Goal: Use online tool/utility: Use online tool/utility

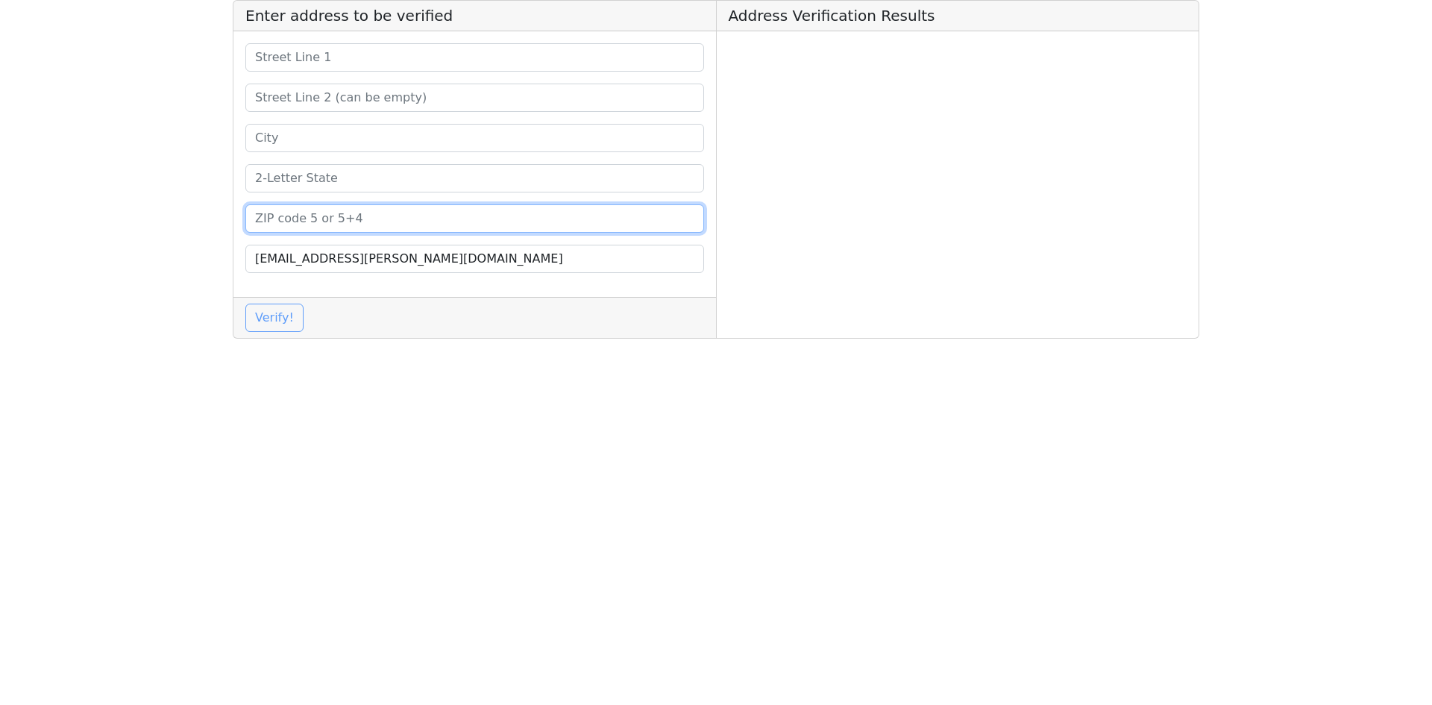
click at [359, 223] on input at bounding box center [474, 218] width 459 height 28
paste input "75062"
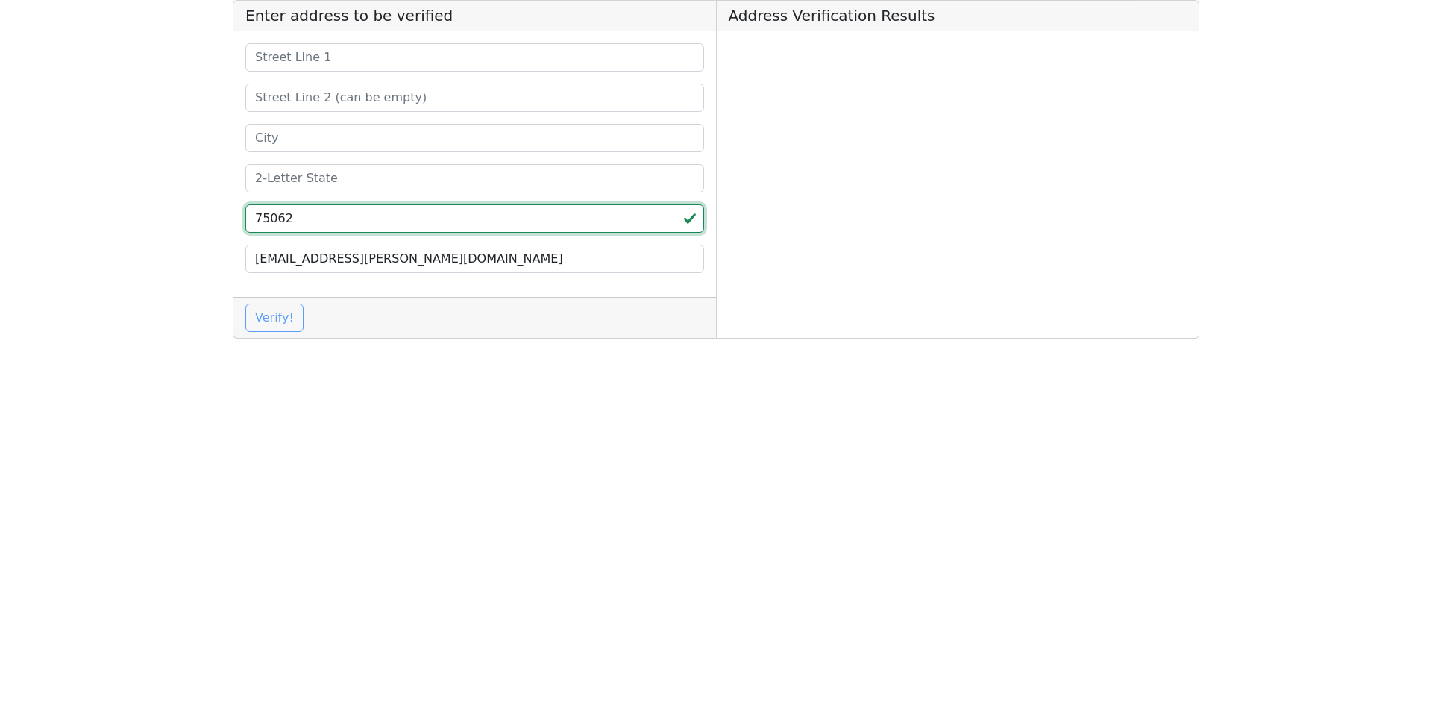
type input "75062"
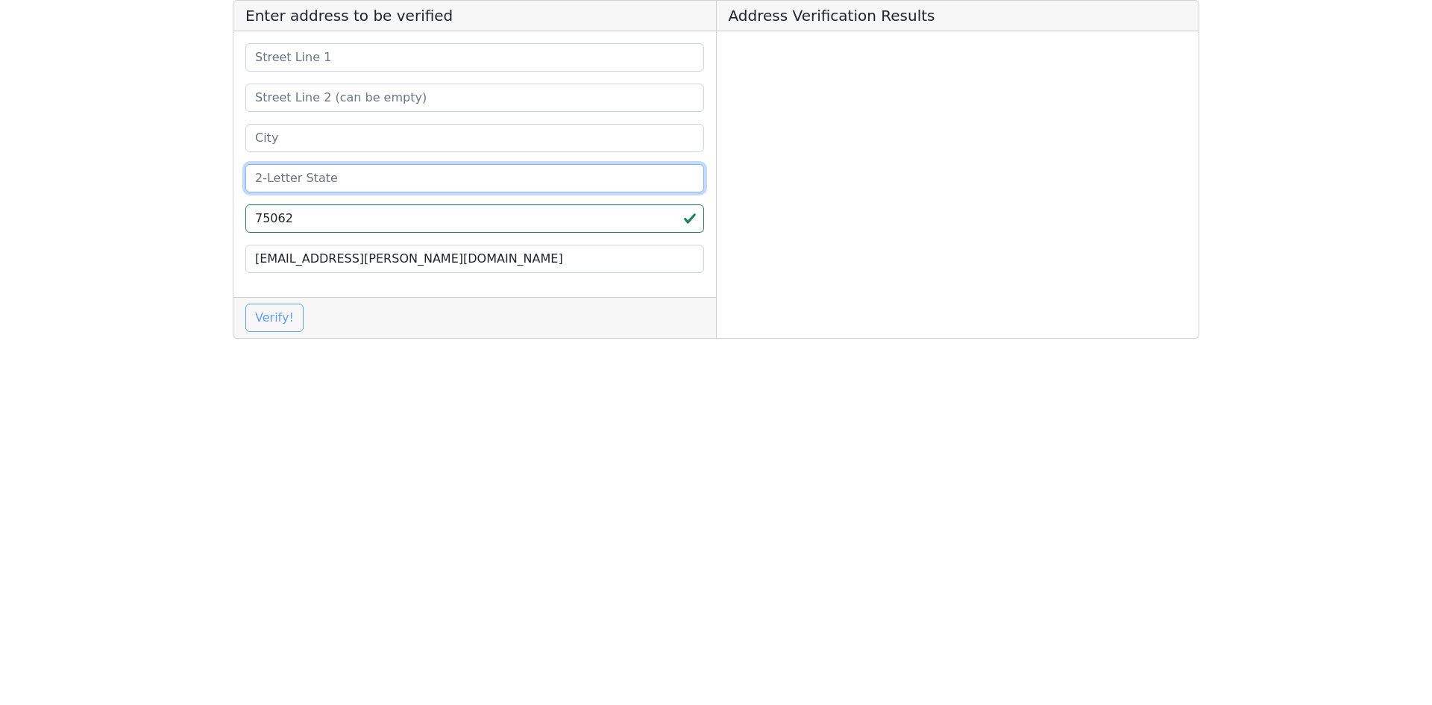
click at [352, 179] on input at bounding box center [474, 178] width 459 height 28
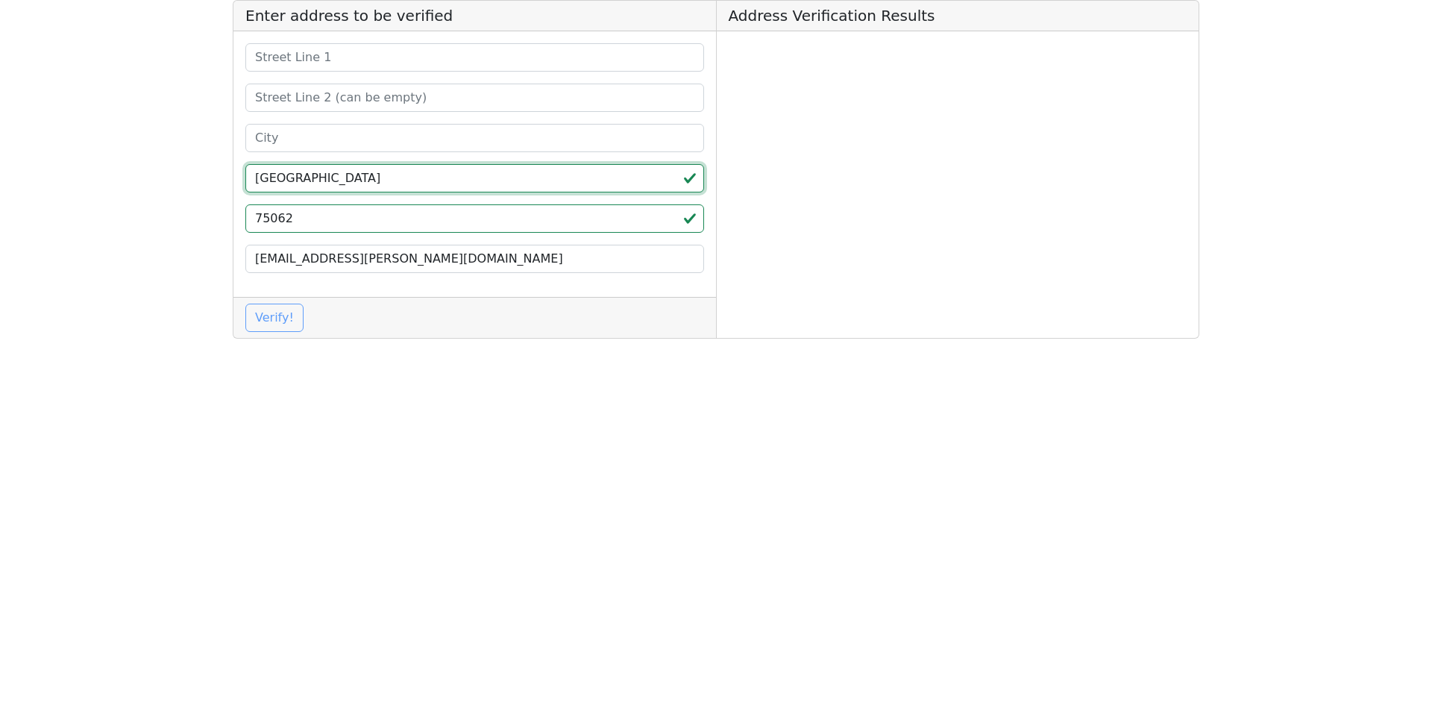
type input "[GEOGRAPHIC_DATA]"
drag, startPoint x: 337, startPoint y: 130, endPoint x: 339, endPoint y: 142, distance: 12.9
click at [337, 130] on input at bounding box center [474, 138] width 459 height 28
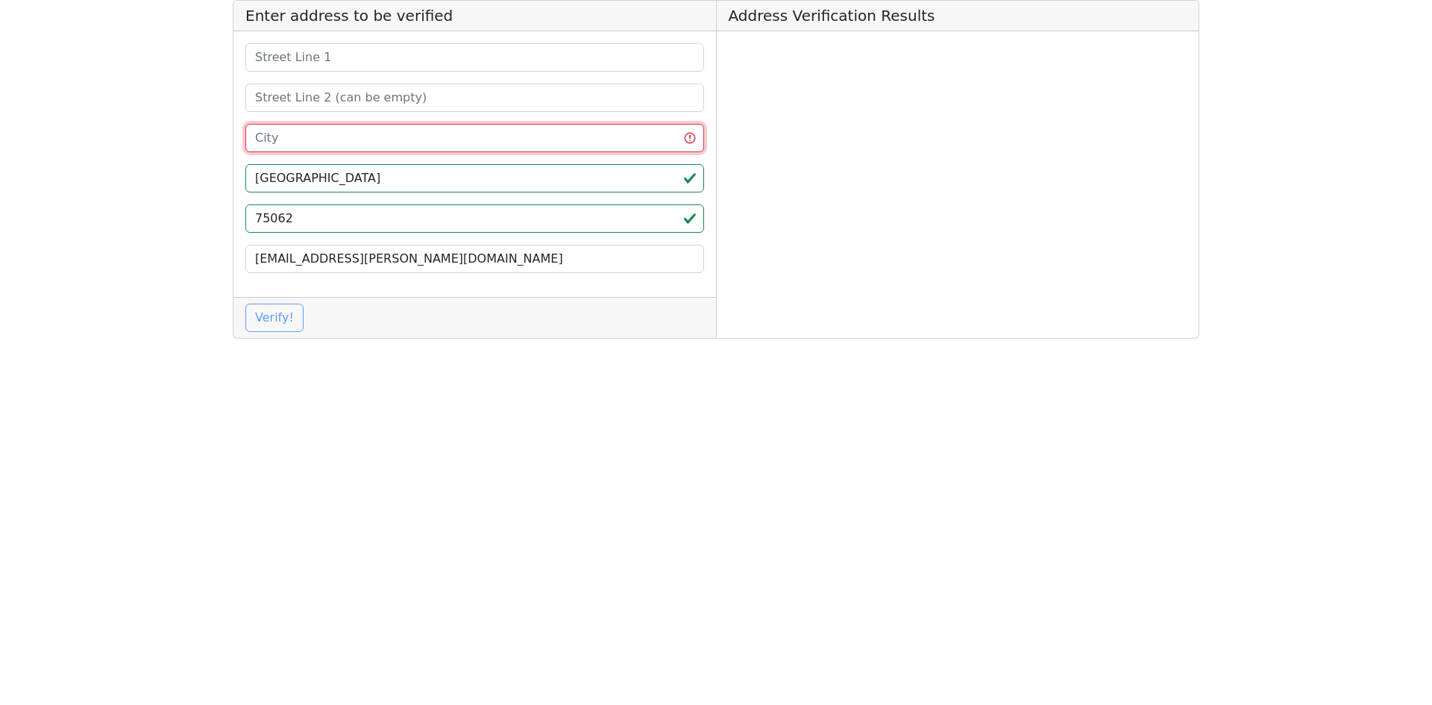
paste input "[PERSON_NAME]"
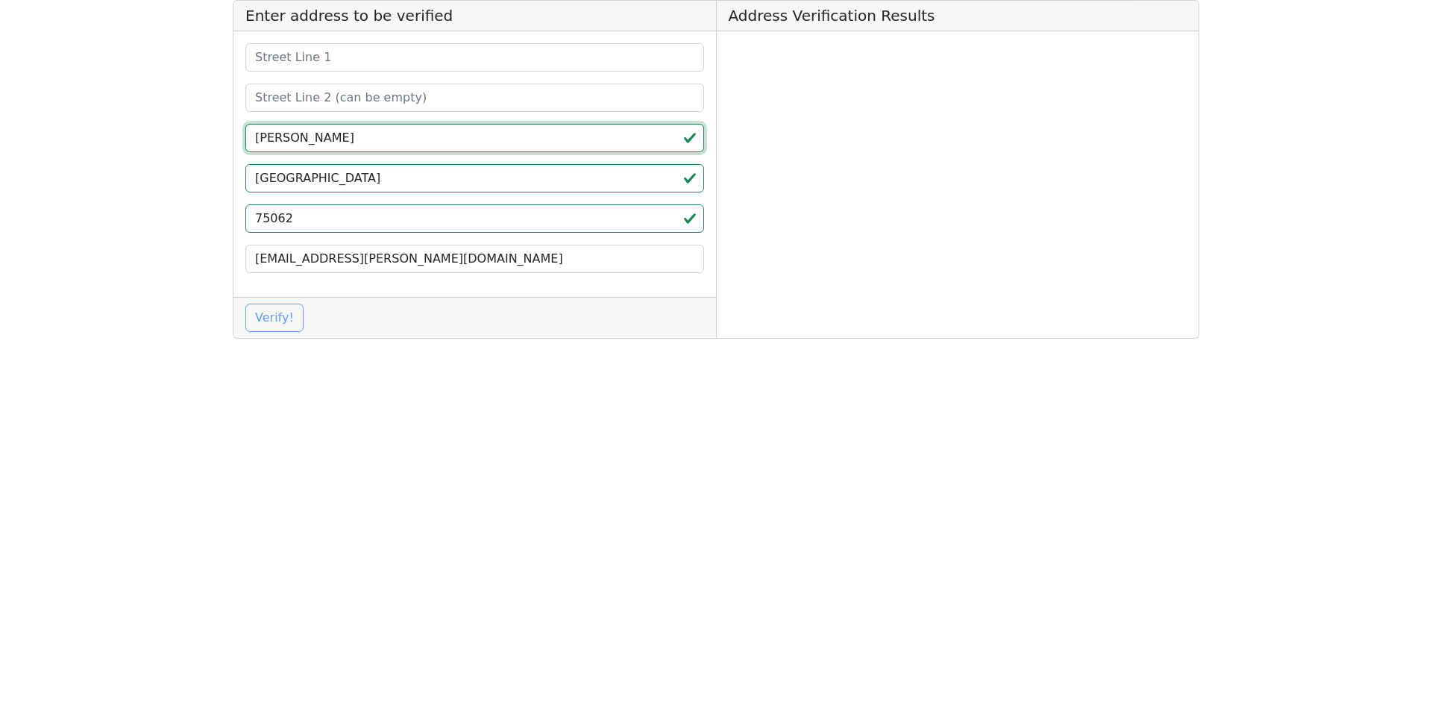
type input "[PERSON_NAME]"
click at [396, 90] on input at bounding box center [474, 98] width 459 height 28
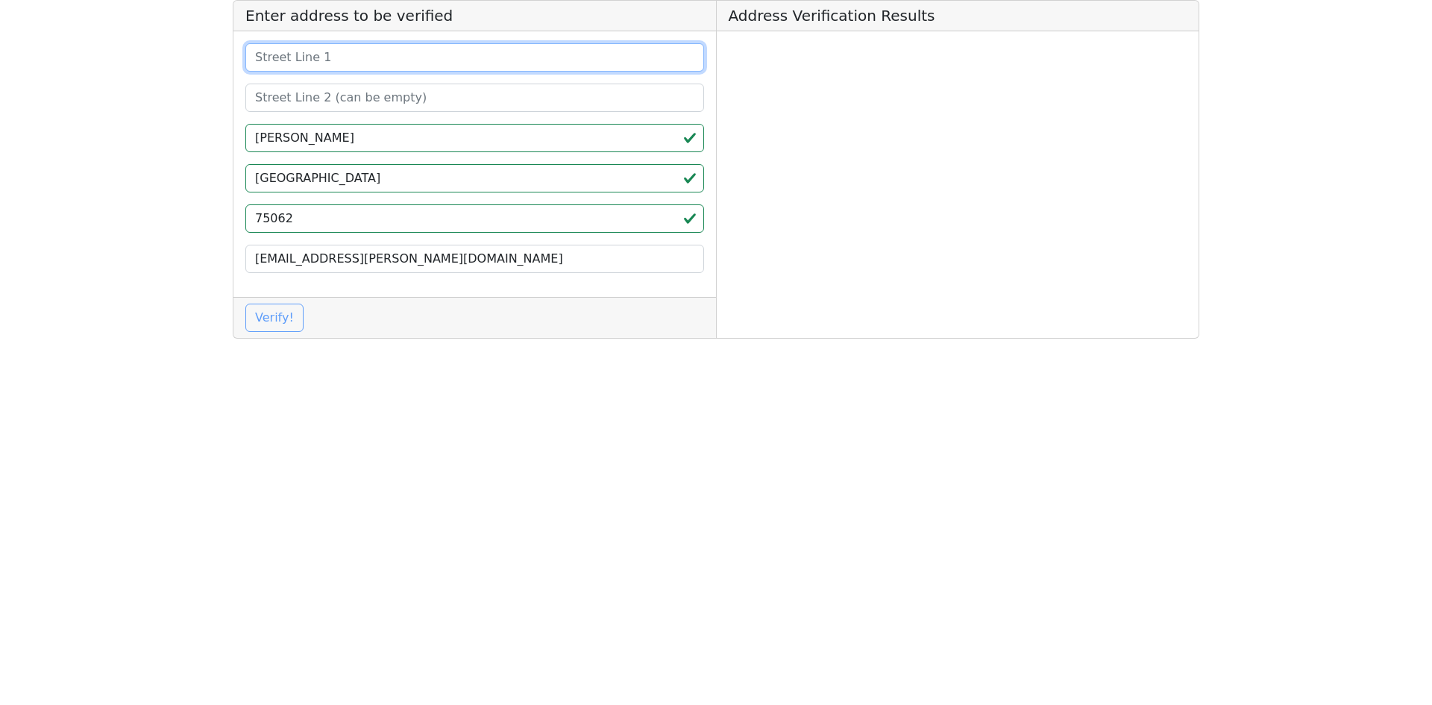
click at [377, 54] on input at bounding box center [474, 57] width 459 height 28
paste input "[STREET_ADDRESS]"
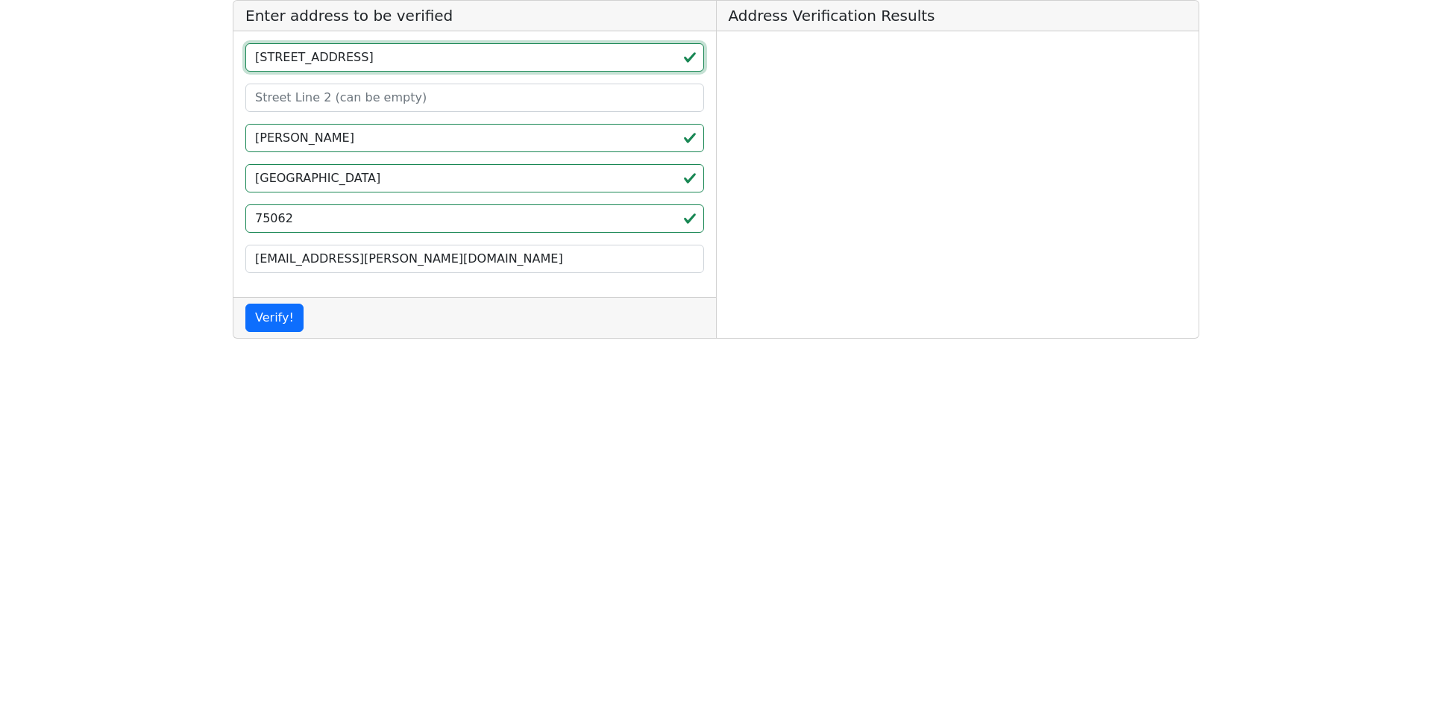
type input "[STREET_ADDRESS]"
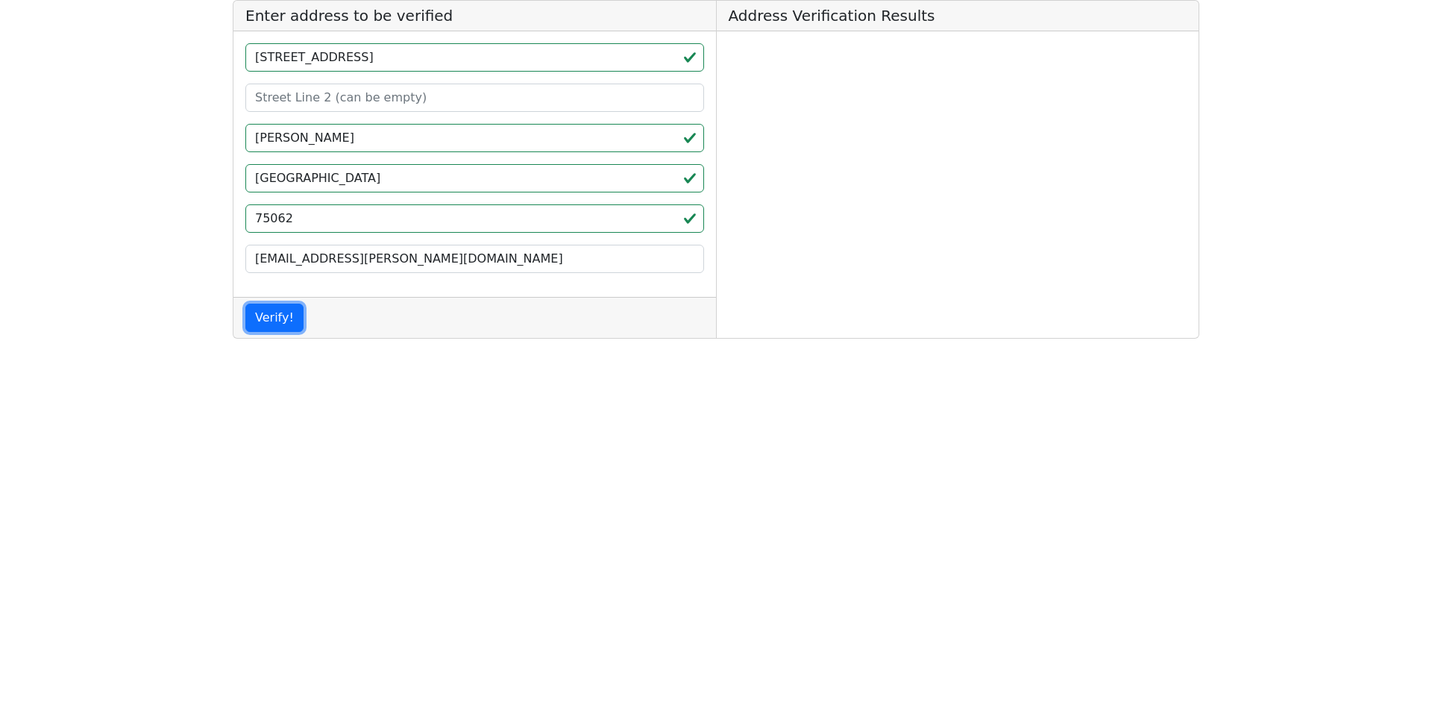
click at [290, 320] on button "Verify!" at bounding box center [274, 318] width 58 height 28
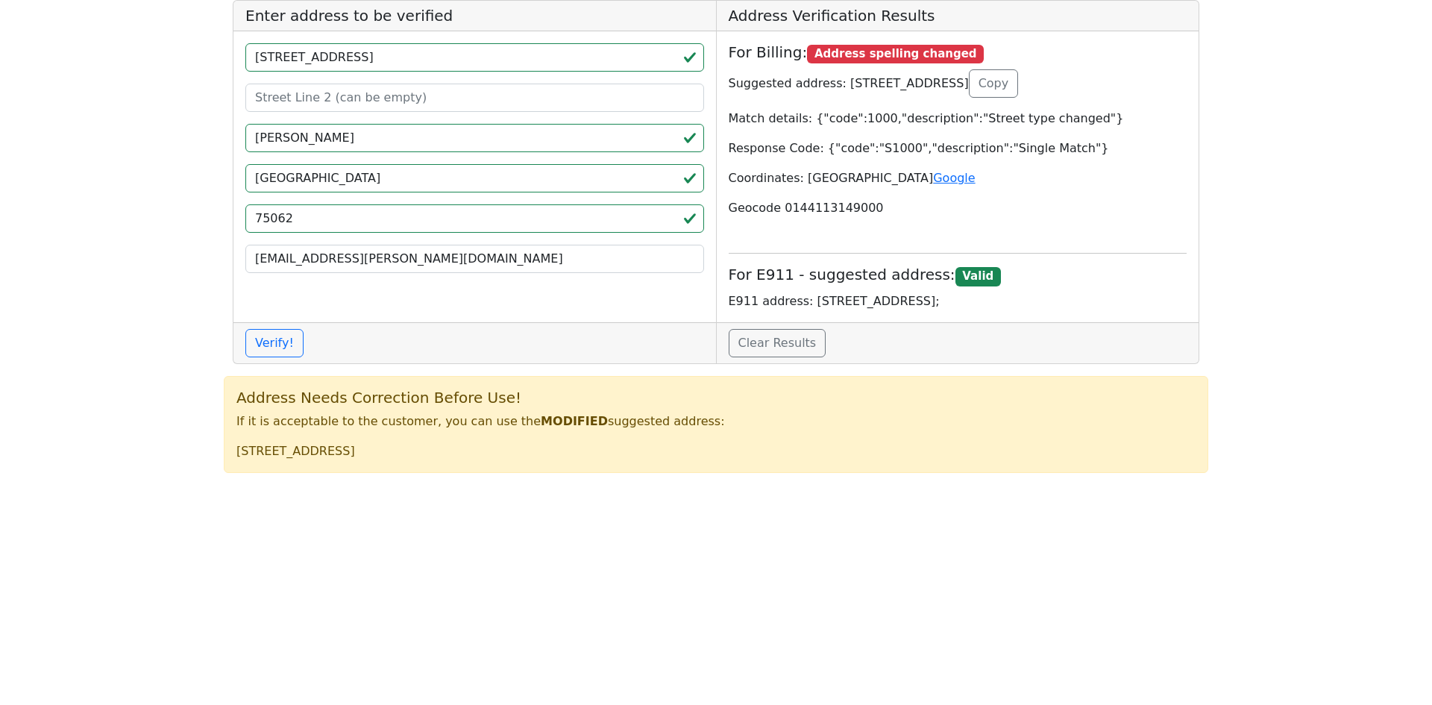
drag, startPoint x: 834, startPoint y: 83, endPoint x: 996, endPoint y: 78, distance: 161.9
click at [996, 78] on p "Suggested address: [STREET_ADDRESS] Copy" at bounding box center [958, 83] width 459 height 28
copy p "[STREET_ADDRESS]"
